Goal: Check status: Check status

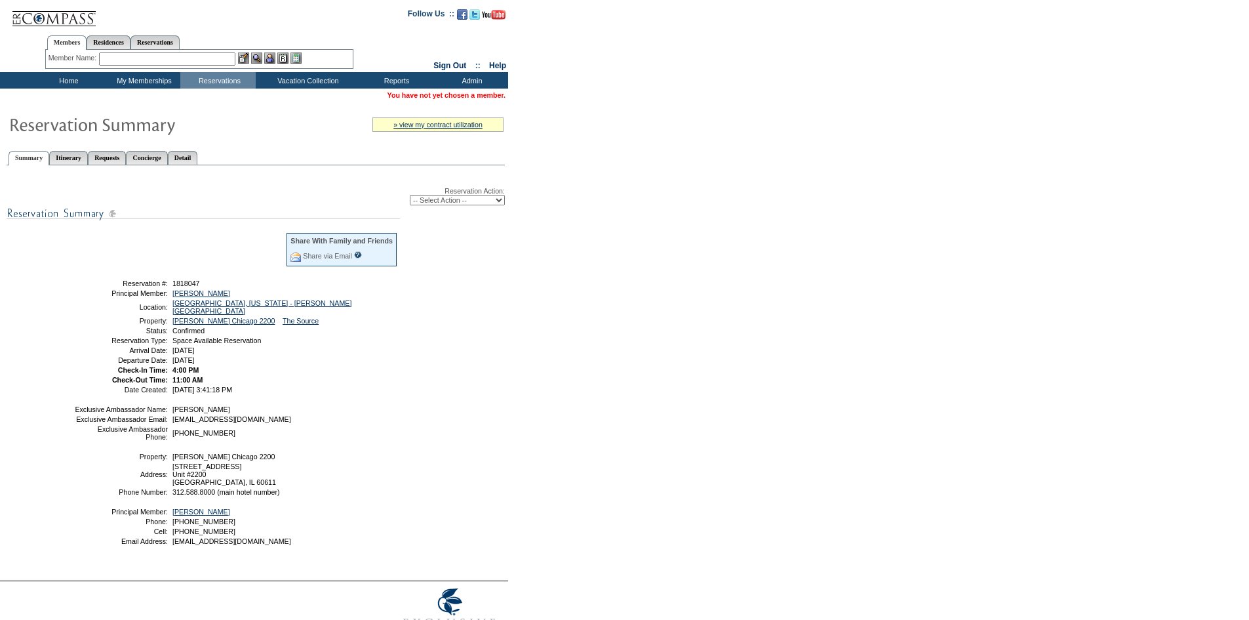
click at [73, 10] on img at bounding box center [53, 13] width 85 height 27
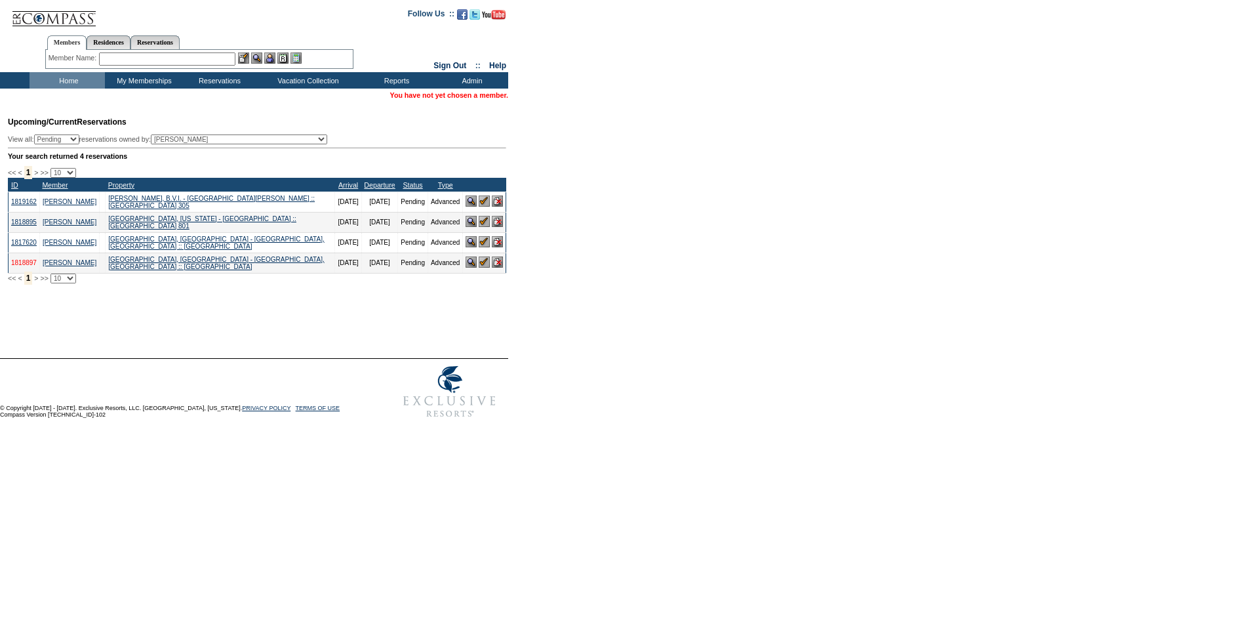
click at [30, 266] on link "1818897" at bounding box center [24, 262] width 26 height 7
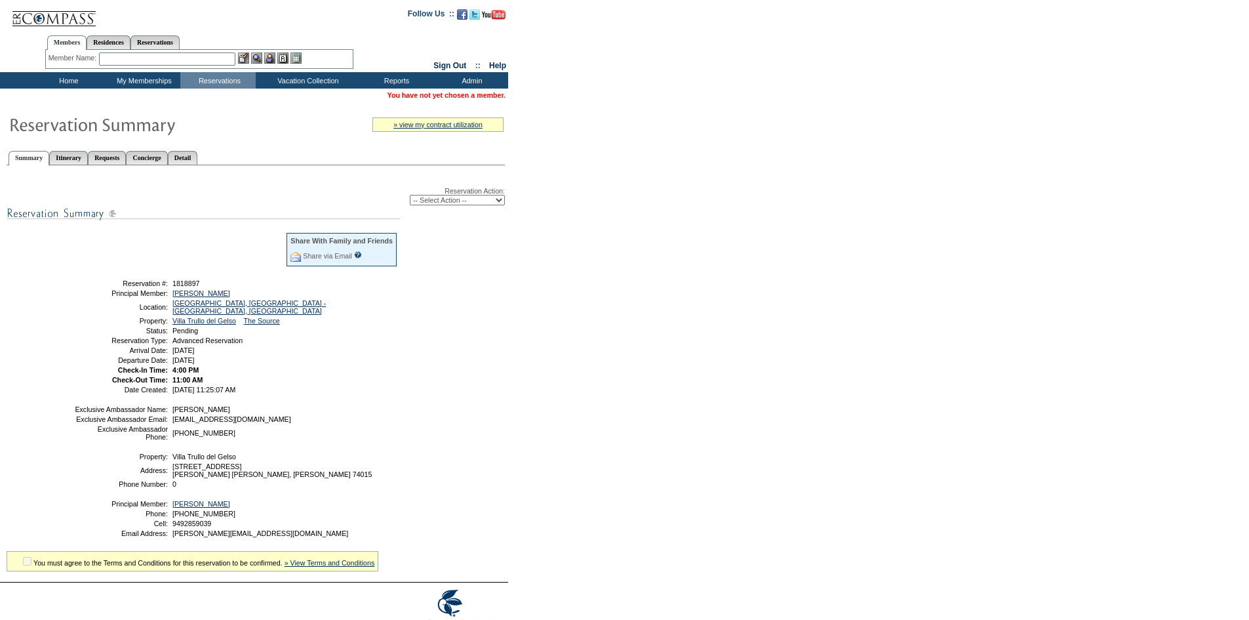
drag, startPoint x: 71, startPoint y: 12, endPoint x: 81, endPoint y: 3, distance: 13.5
click at [71, 12] on img at bounding box center [53, 13] width 85 height 27
